Goal: Information Seeking & Learning: Understand process/instructions

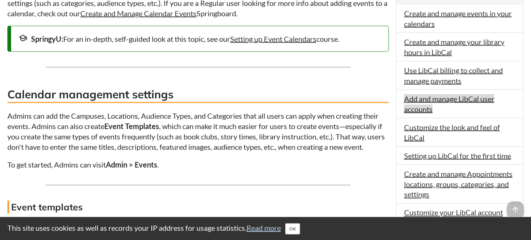
scroll to position [407, 0]
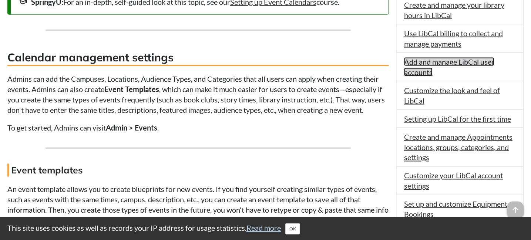
click at [416, 63] on link "Add and manage LibCal user accounts" at bounding box center [449, 66] width 90 height 19
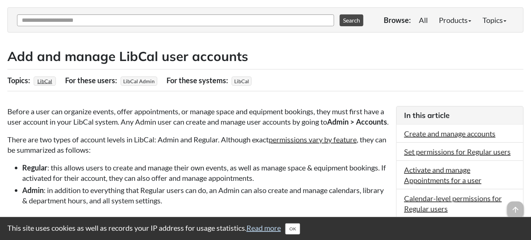
scroll to position [111, 0]
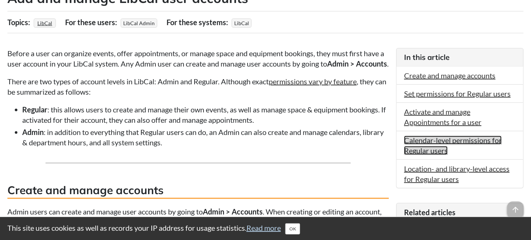
click at [429, 145] on link "Calendar-level permissions for Regular users" at bounding box center [453, 145] width 98 height 19
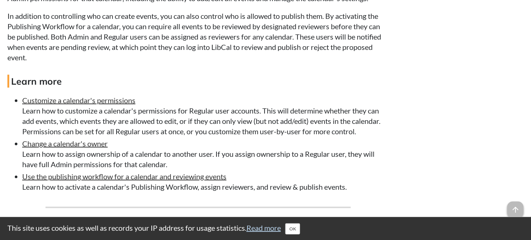
scroll to position [1267, 0]
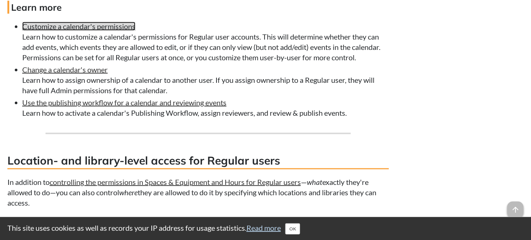
click at [117, 31] on link "Customize a calendar's permissions" at bounding box center [78, 26] width 113 height 9
